Goal: Task Accomplishment & Management: Manage account settings

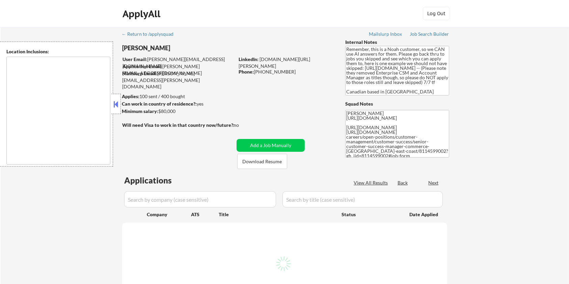
type textarea "Toronto, ON Etobicoke, ON Scarborough, ON North York, ON East York, ON York, ON…"
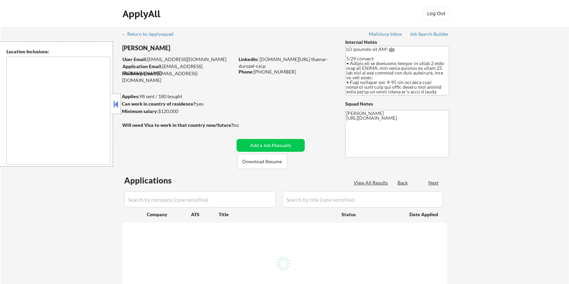
select select ""pending""
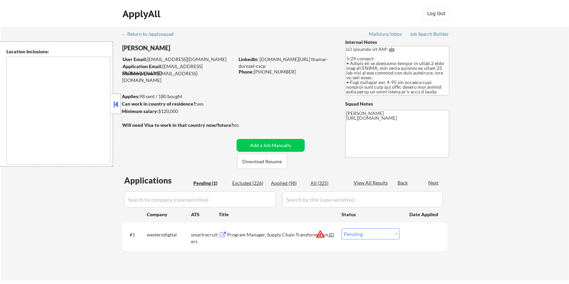
type textarea "Seattle, WA Mercer Island, WA Shoreline, WA Tukwila, WA Burien, WA SeaTac, WA R…"
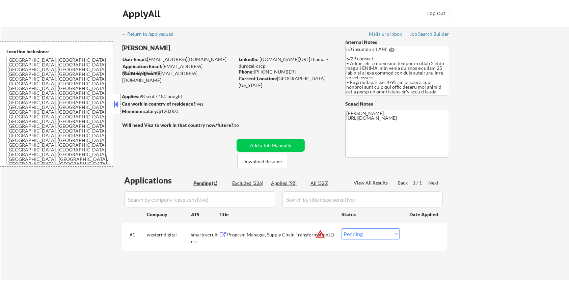
click at [271, 235] on div "Program Manager, Supply Chain Transformation" at bounding box center [278, 235] width 102 height 7
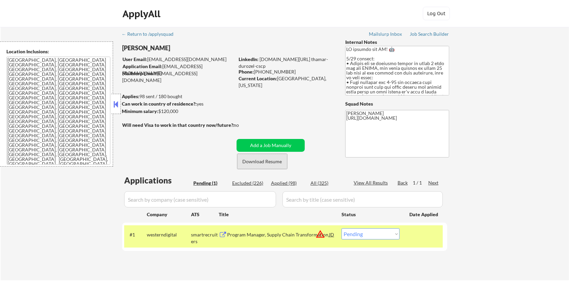
click at [254, 161] on button "Download Resume" at bounding box center [262, 161] width 50 height 15
click at [369, 235] on select "Choose an option... Pending Applied Excluded (Questions) Excluded (Expired) Exc…" at bounding box center [371, 234] width 58 height 11
select select ""applied""
click at [342, 229] on select "Choose an option... Pending Applied Excluded (Questions) Excluded (Expired) Exc…" at bounding box center [371, 234] width 58 height 11
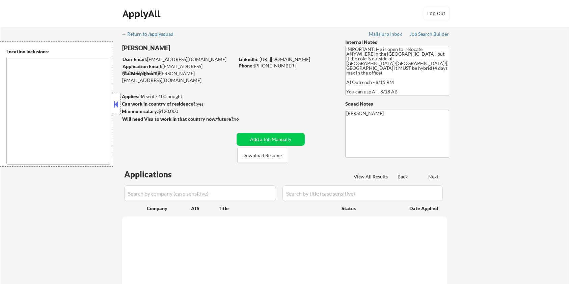
type textarea "country:US"
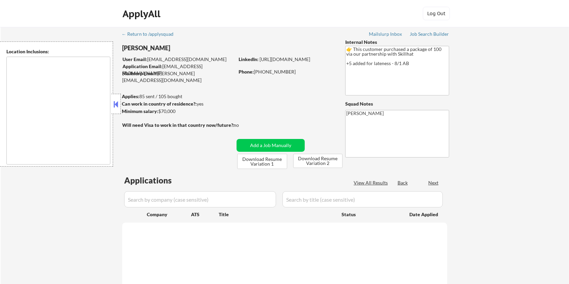
type textarea "country:[GEOGRAPHIC_DATA]"
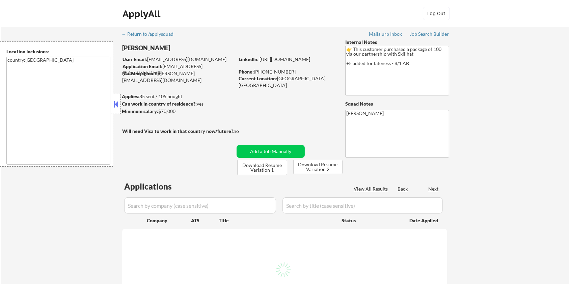
select select ""pending""
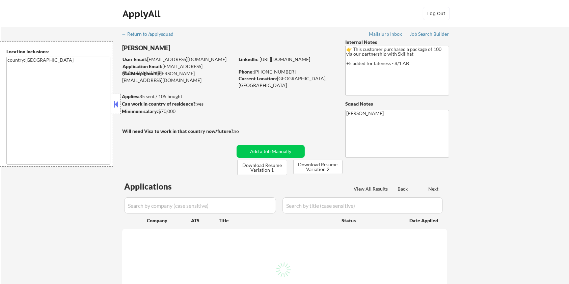
select select ""pending""
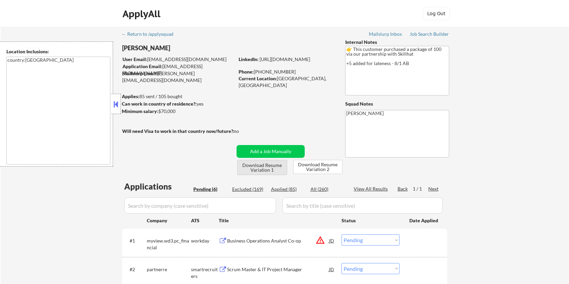
click at [251, 166] on button "Download Resume Variation 1" at bounding box center [262, 167] width 50 height 15
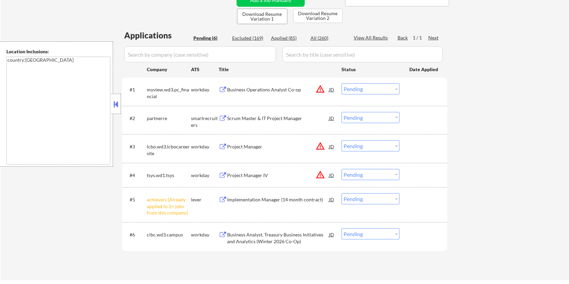
scroll to position [180, 0]
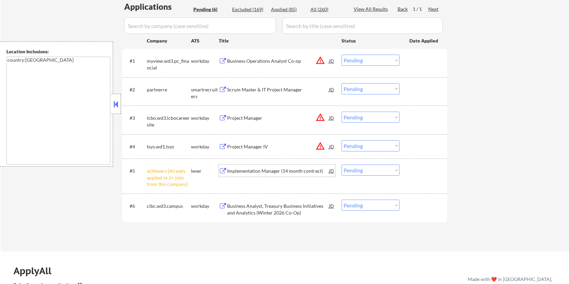
click at [263, 173] on div "Implementation Manager (14 month contract)" at bounding box center [278, 171] width 102 height 7
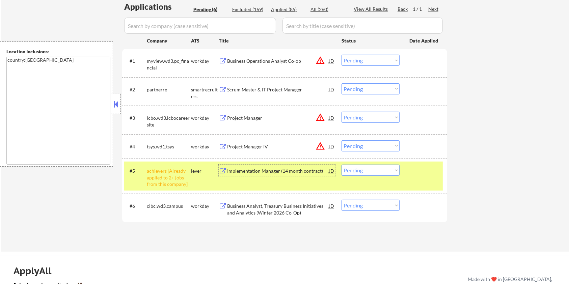
click at [372, 173] on select "Choose an option... Pending Applied Excluded (Questions) Excluded (Expired) Exc…" at bounding box center [371, 170] width 58 height 11
click at [342, 165] on select "Choose an option... Pending Applied Excluded (Questions) Excluded (Expired) Exc…" at bounding box center [371, 170] width 58 height 11
select select ""pending""
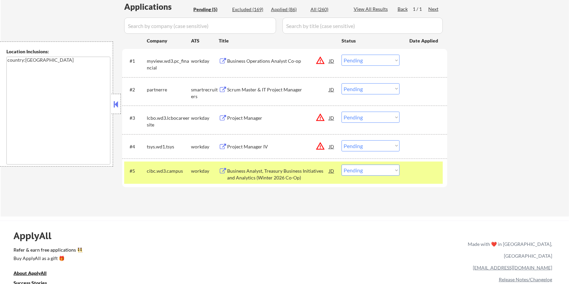
click at [249, 90] on div "Scrum Master & IT Project Manager" at bounding box center [278, 89] width 102 height 7
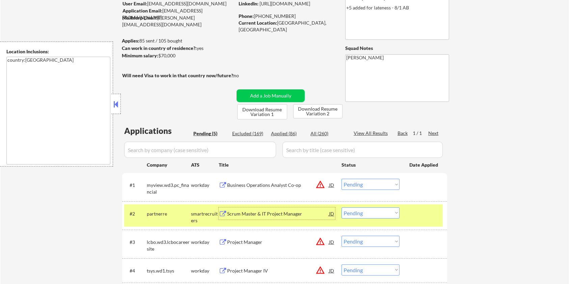
scroll to position [45, 0]
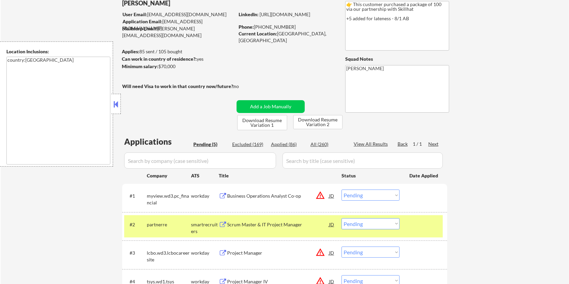
drag, startPoint x: 176, startPoint y: 68, endPoint x: 159, endPoint y: 68, distance: 17.6
click at [159, 68] on div "Minimum salary: $70,000" at bounding box center [178, 66] width 112 height 7
copy div "$70,000"
click at [363, 226] on select "Choose an option... Pending Applied Excluded (Questions) Excluded (Expired) Exc…" at bounding box center [371, 224] width 58 height 11
click at [342, 219] on select "Choose an option... Pending Applied Excluded (Questions) Excluded (Expired) Exc…" at bounding box center [371, 224] width 58 height 11
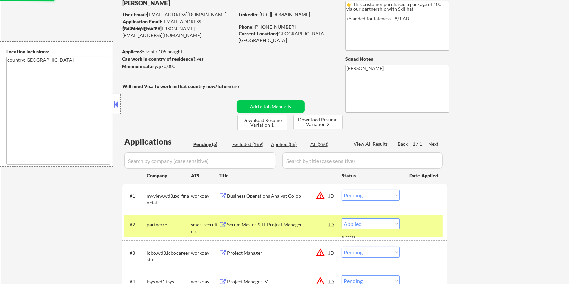
select select ""pending""
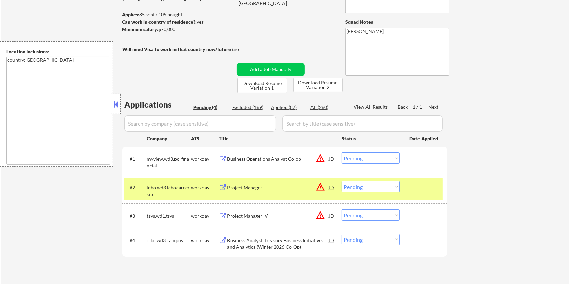
scroll to position [90, 0]
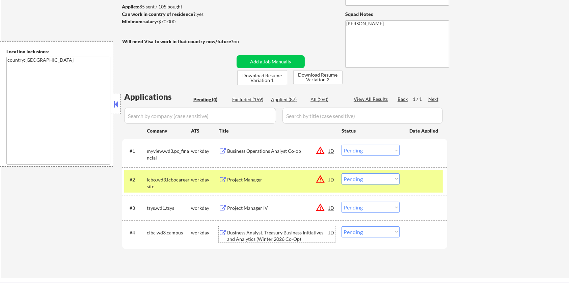
click at [234, 231] on div "Business Analyst, Treasury Business Initiatives and Analytics (Winter 2026 Co-O…" at bounding box center [278, 236] width 102 height 13
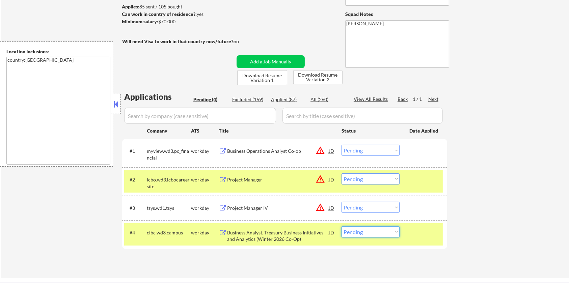
click at [363, 235] on select "Choose an option... Pending Applied Excluded (Questions) Excluded (Expired) Exc…" at bounding box center [371, 232] width 58 height 11
select select ""excluded__bad_match_""
click at [342, 227] on select "Choose an option... Pending Applied Excluded (Questions) Excluded (Expired) Exc…" at bounding box center [371, 232] width 58 height 11
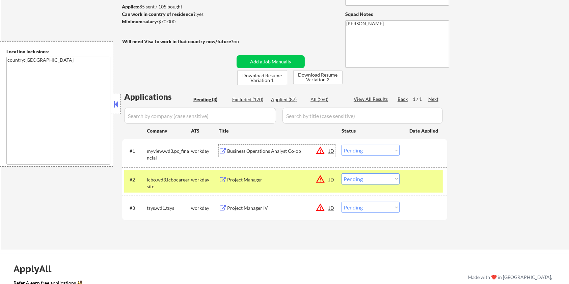
click at [251, 148] on div "Business Operations Analyst Co-op" at bounding box center [278, 151] width 102 height 7
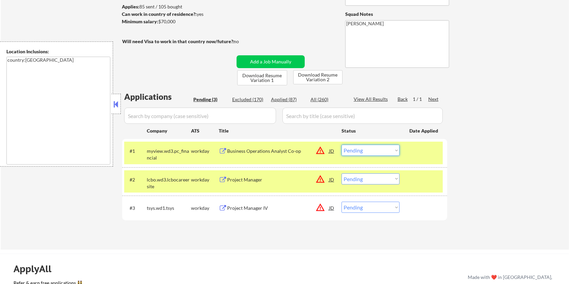
click at [370, 152] on select "Choose an option... Pending Applied Excluded (Questions) Excluded (Expired) Exc…" at bounding box center [371, 150] width 58 height 11
click at [342, 145] on select "Choose an option... Pending Applied Excluded (Questions) Excluded (Expired) Exc…" at bounding box center [371, 150] width 58 height 11
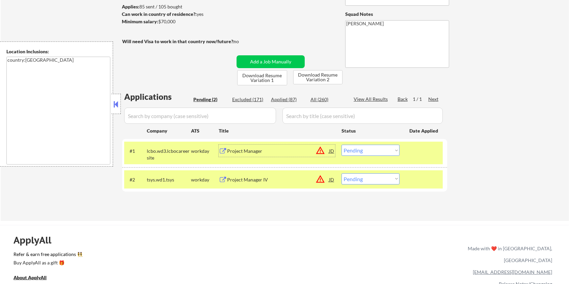
click at [231, 152] on div "Project Manager" at bounding box center [278, 151] width 102 height 7
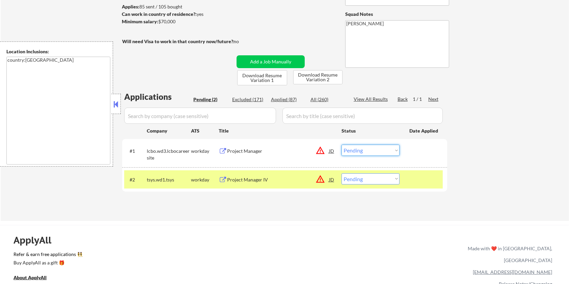
click at [370, 149] on select "Choose an option... Pending Applied Excluded (Questions) Excluded (Expired) Exc…" at bounding box center [371, 150] width 58 height 11
click at [342, 145] on select "Choose an option... Pending Applied Excluded (Questions) Excluded (Expired) Exc…" at bounding box center [371, 150] width 58 height 11
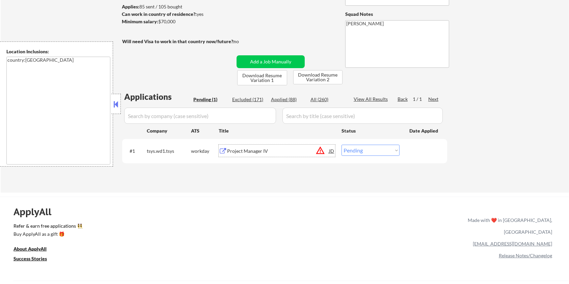
click at [254, 148] on div "Project Manager IV" at bounding box center [278, 151] width 102 height 7
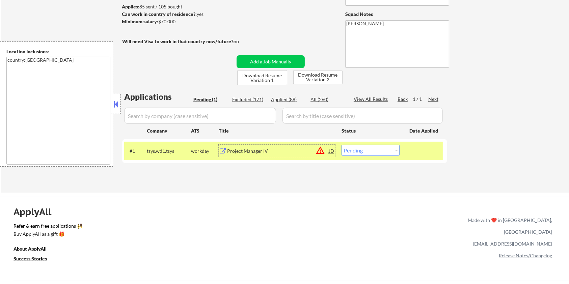
click at [359, 151] on select "Choose an option... Pending Applied Excluded (Questions) Excluded (Expired) Exc…" at bounding box center [371, 150] width 58 height 11
select select ""excluded__expired_""
click at [342, 145] on select "Choose an option... Pending Applied Excluded (Questions) Excluded (Expired) Exc…" at bounding box center [371, 150] width 58 height 11
